Goal: Information Seeking & Learning: Learn about a topic

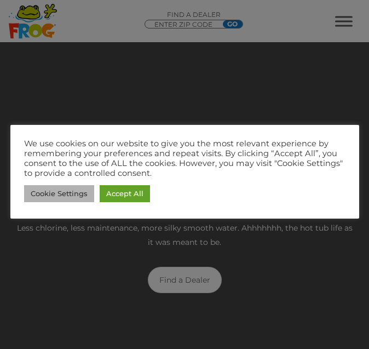
click at [63, 197] on link "Cookie Settings" at bounding box center [59, 193] width 70 height 17
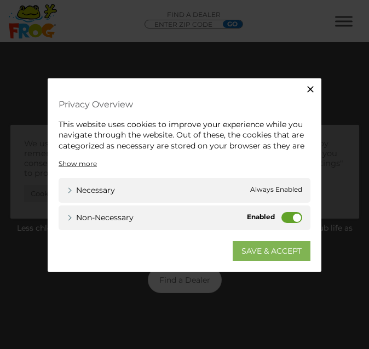
click at [266, 257] on link "SAVE & ACCEPT" at bounding box center [272, 251] width 78 height 20
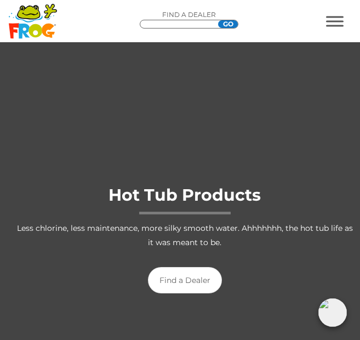
click at [158, 23] on input "Zip Code Form" at bounding box center [181, 24] width 66 height 9
type input "94720"
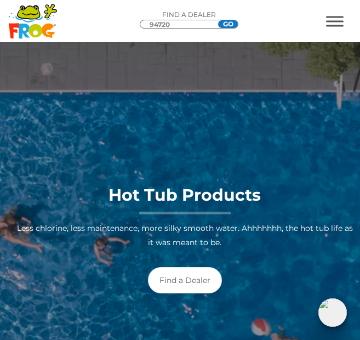
click at [228, 21] on input "GO" at bounding box center [228, 24] width 20 height 8
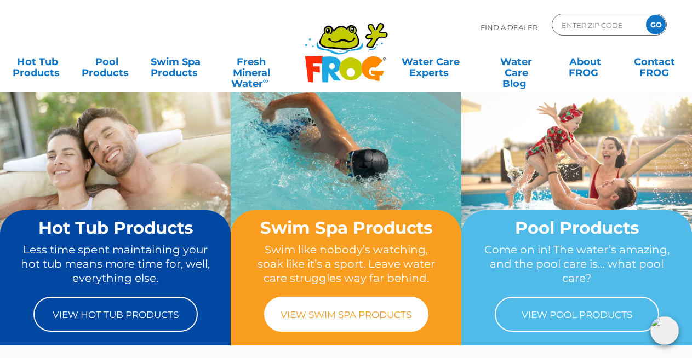
click at [344, 331] on link "View Swim Spa Products" at bounding box center [346, 314] width 164 height 35
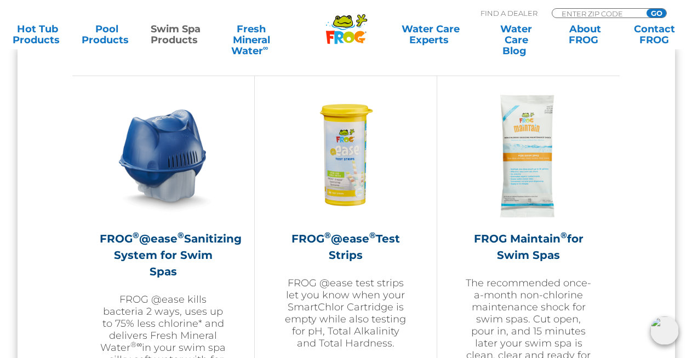
scroll to position [986, 0]
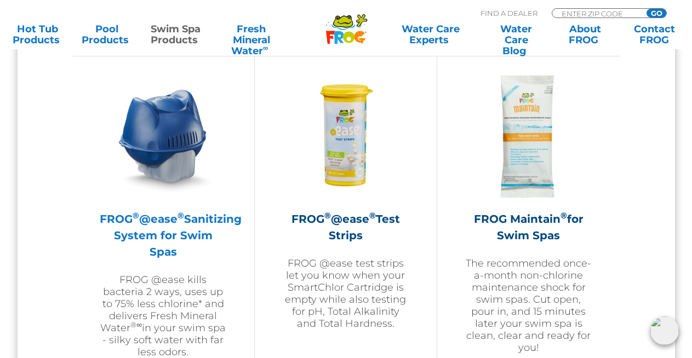
click at [169, 171] on img at bounding box center [163, 136] width 127 height 127
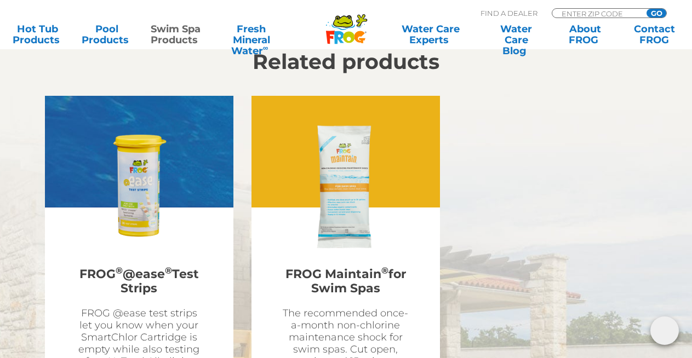
scroll to position [2653, 0]
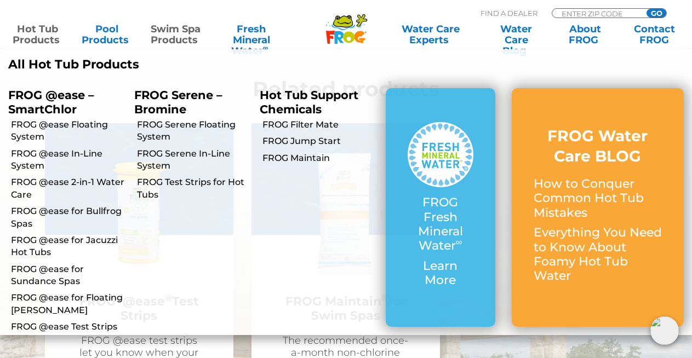
click at [32, 105] on p "FROG @ease – SmartChlor" at bounding box center [63, 101] width 110 height 27
click at [28, 123] on link "FROG @ease Floating System" at bounding box center [68, 131] width 115 height 25
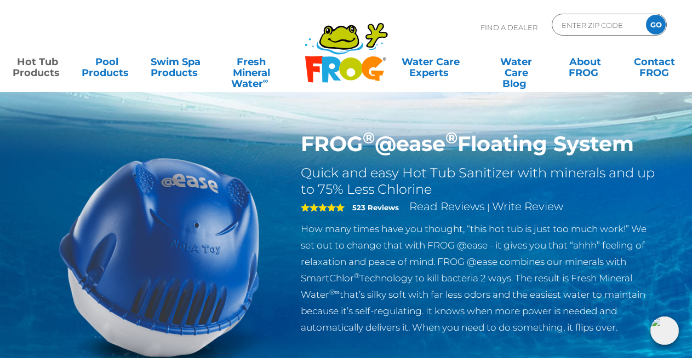
click at [432, 150] on h1 "FROG ® @ease ® Floating System" at bounding box center [480, 143] width 358 height 25
click at [383, 187] on h2 "Quick and easy Hot Tub Sanitizer with minerals and up to 75% Less Chlorine" at bounding box center [480, 181] width 358 height 33
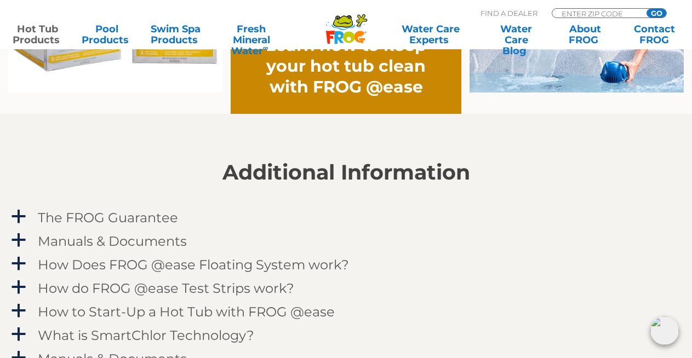
scroll to position [712, 0]
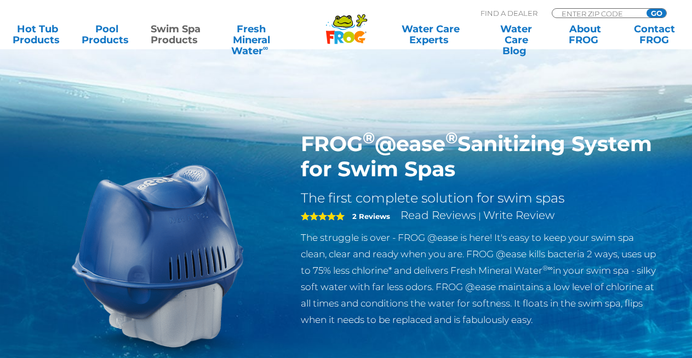
scroll to position [1622, 0]
